Goal: Task Accomplishment & Management: Manage account settings

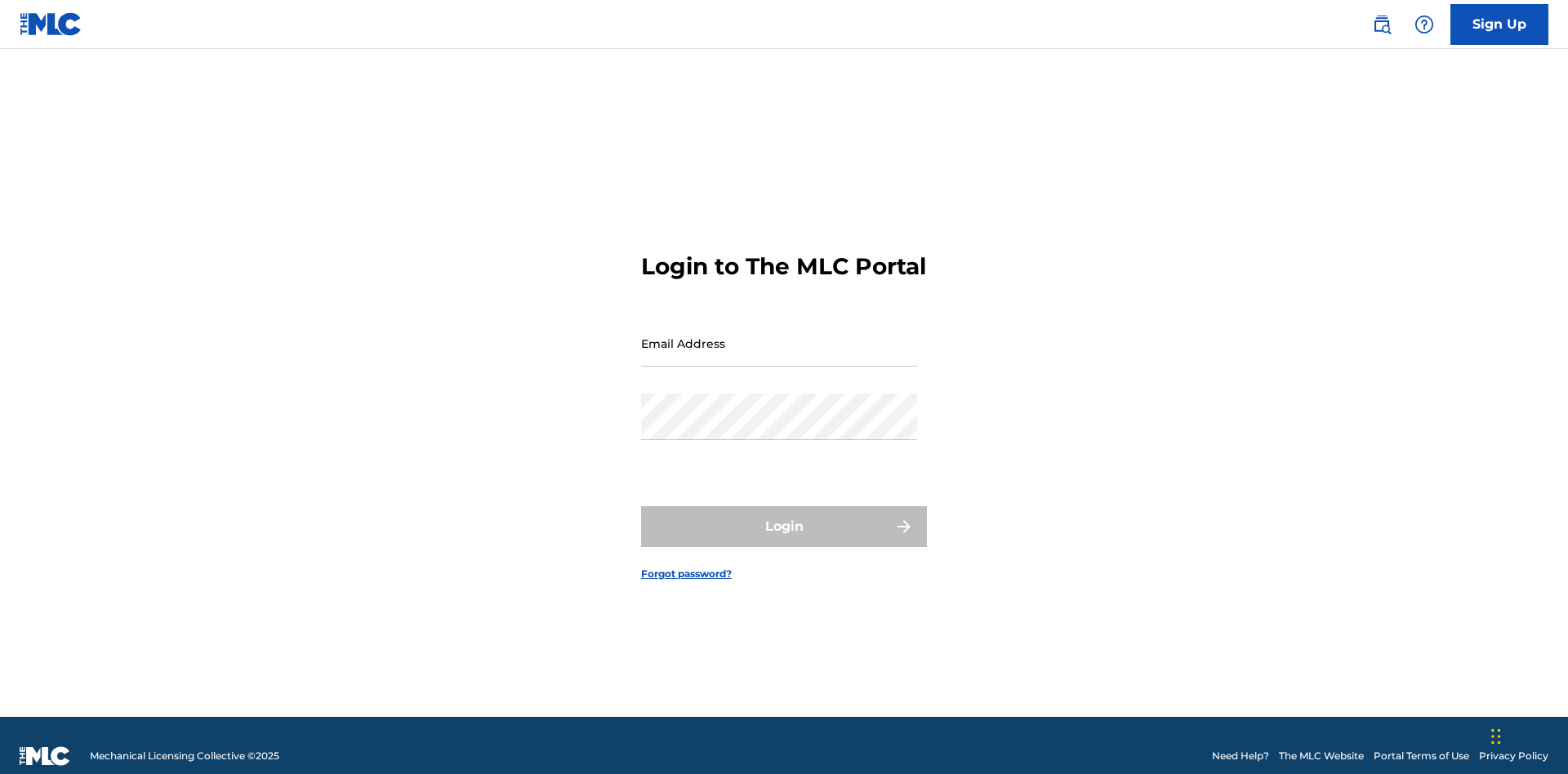
scroll to position [21, 0]
click at [779, 336] on input "Email Address" at bounding box center [779, 344] width 276 height 47
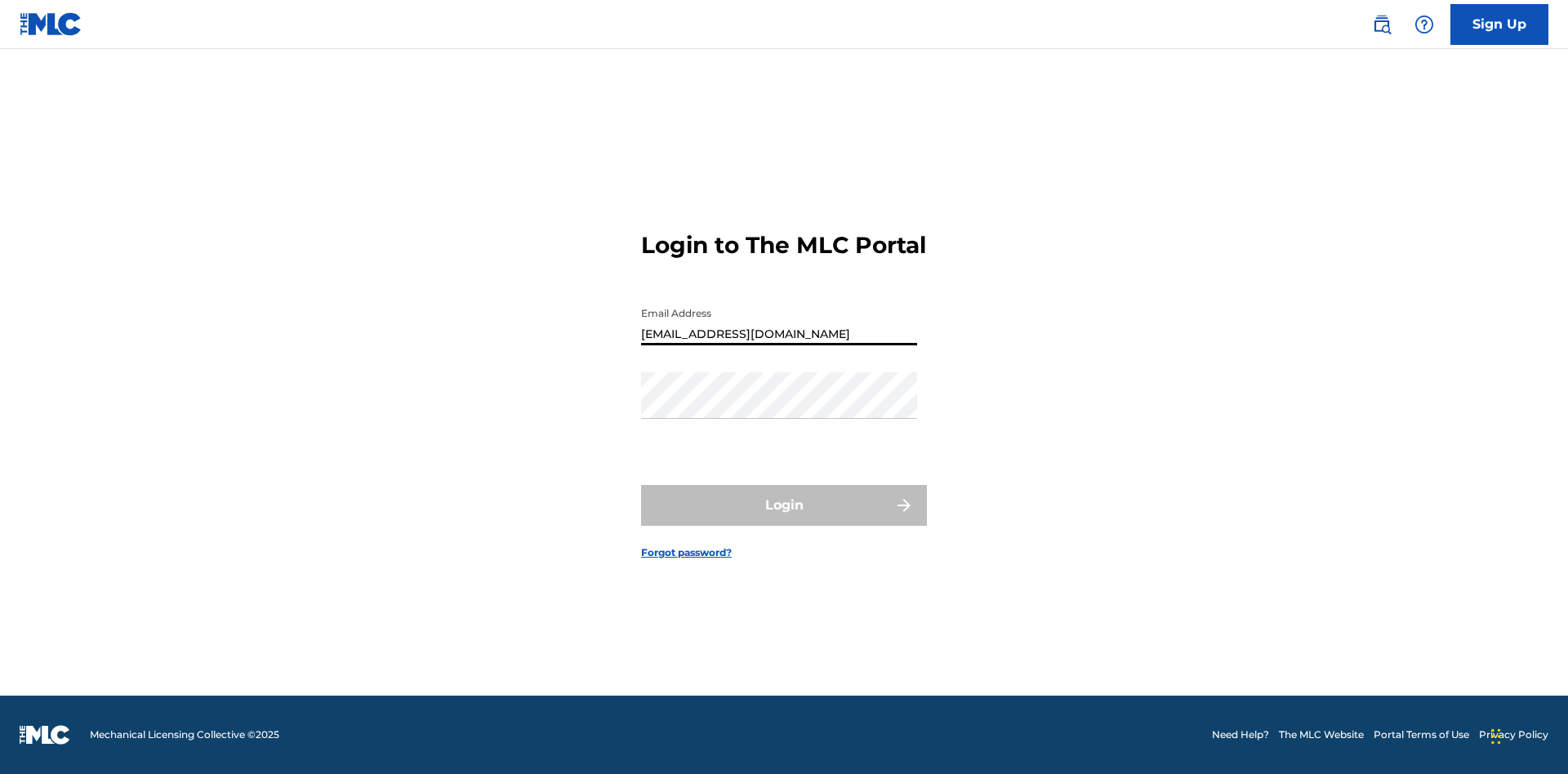
scroll to position [0, 51]
type input "[EMAIL_ADDRESS][DOMAIN_NAME]"
click at [784, 519] on button "Login" at bounding box center [784, 506] width 286 height 41
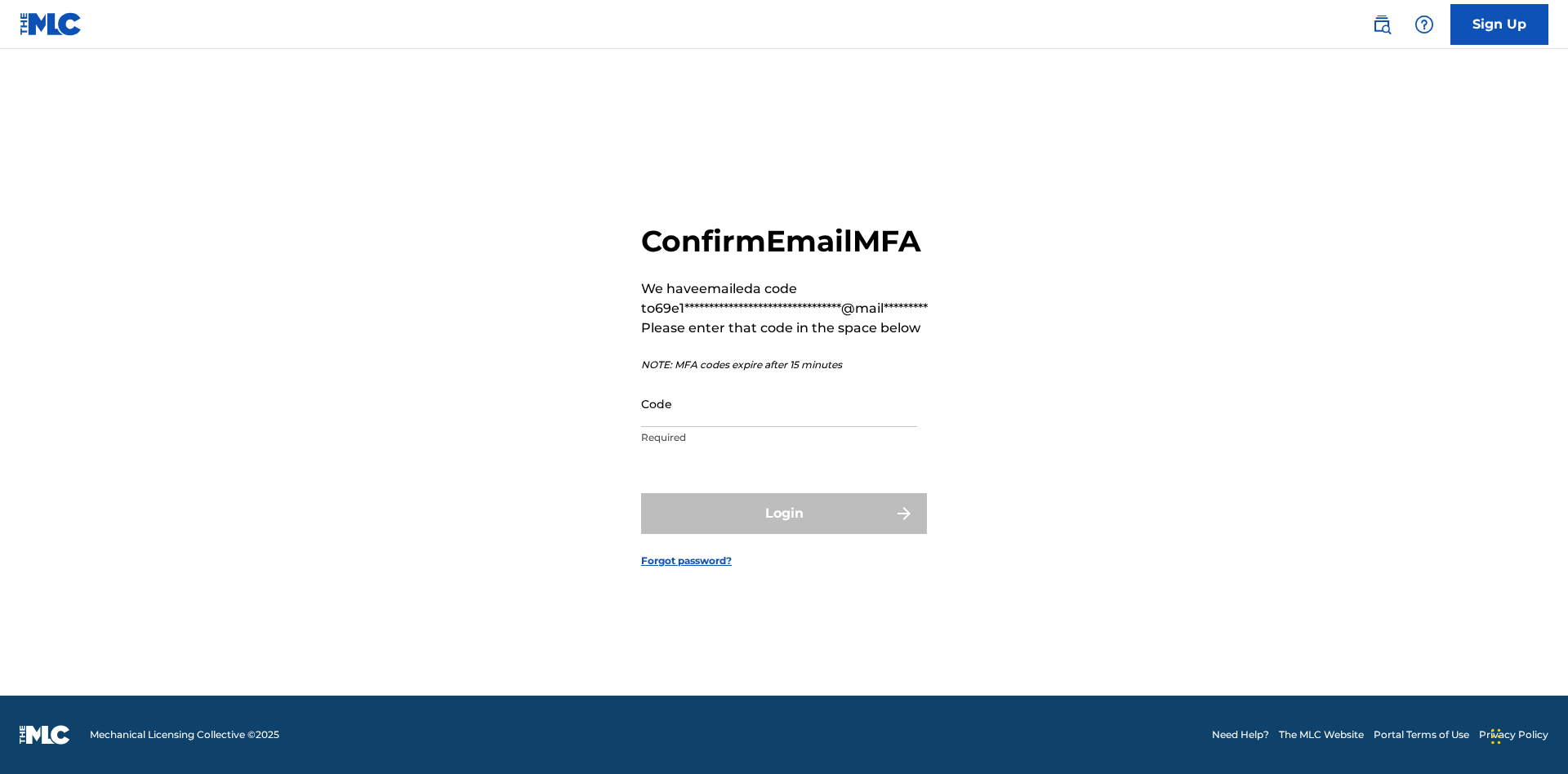
click at [779, 403] on input "Code" at bounding box center [779, 404] width 276 height 47
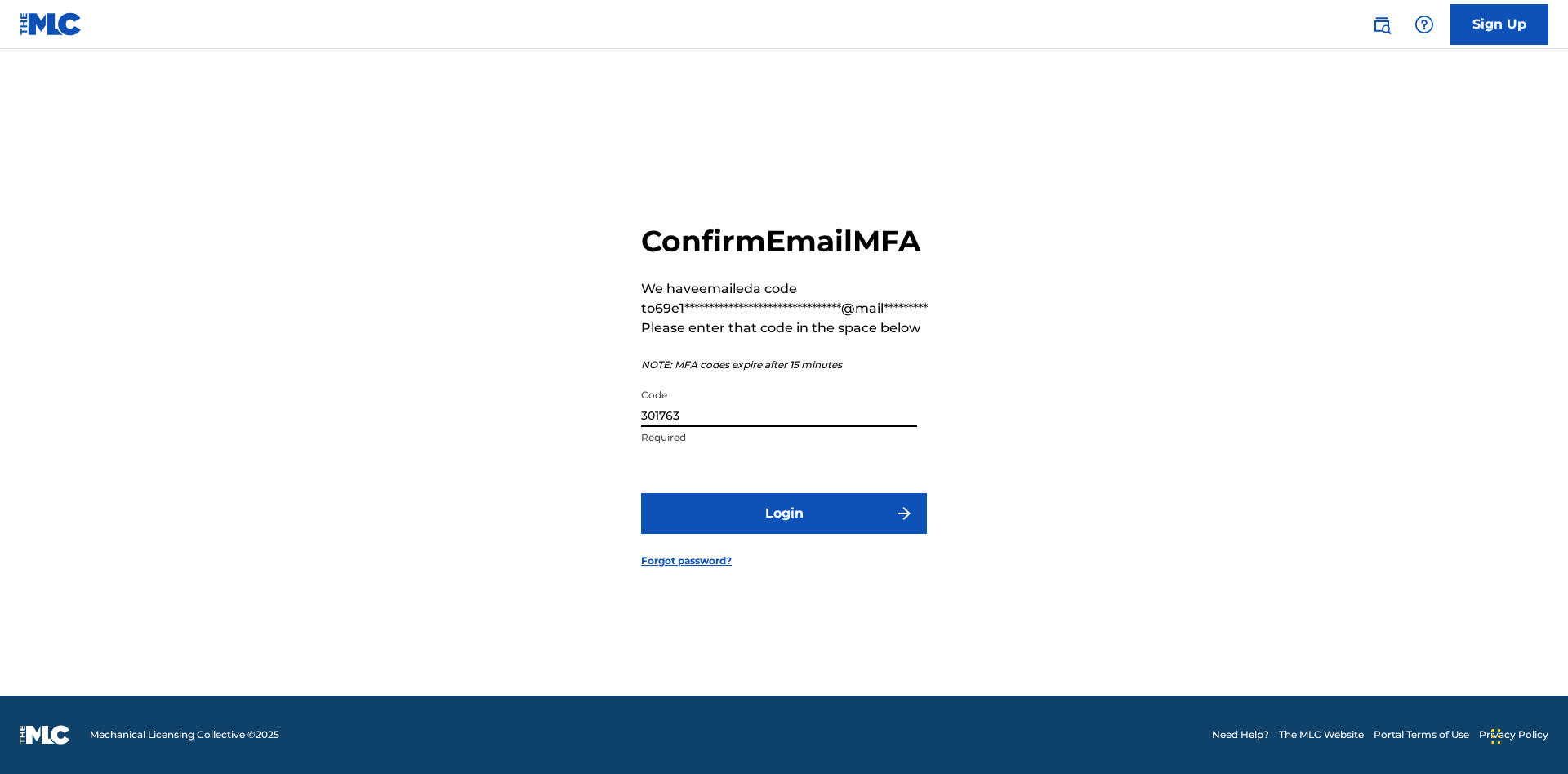
type input "301763"
click at [784, 513] on button "Login" at bounding box center [784, 514] width 286 height 41
